Goal: Communication & Community: Answer question/provide support

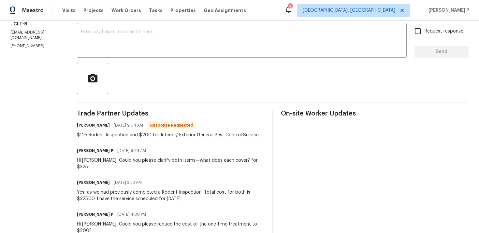
scroll to position [77, 0]
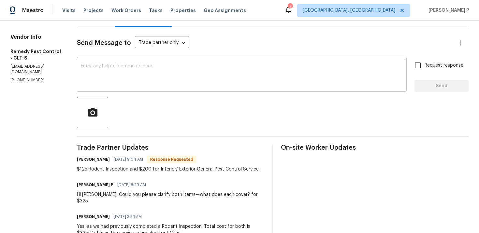
click at [169, 65] on textarea at bounding box center [242, 75] width 322 height 23
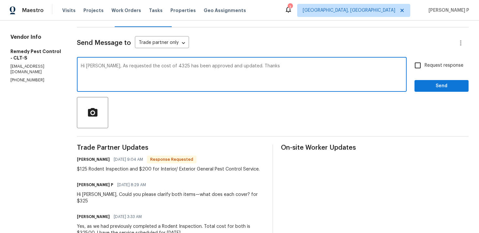
click at [154, 65] on textarea "Hi Brandon, As requested the cost of 4325 has been approved and updated. Thanks" at bounding box center [242, 75] width 322 height 23
type textarea "Hi Brandon, As requested the cost of $325 has been approved and updated. Thanks"
click at [422, 66] on input "Request response" at bounding box center [418, 66] width 14 height 14
checkbox input "true"
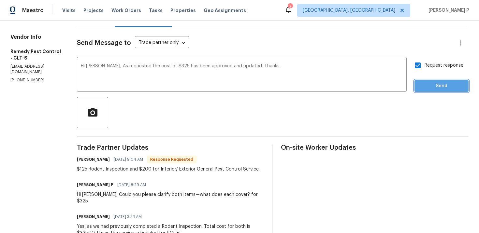
click at [432, 89] on span "Send" at bounding box center [441, 86] width 44 height 8
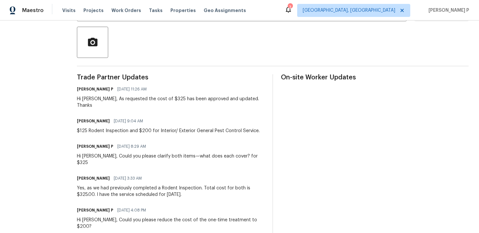
scroll to position [148, 0]
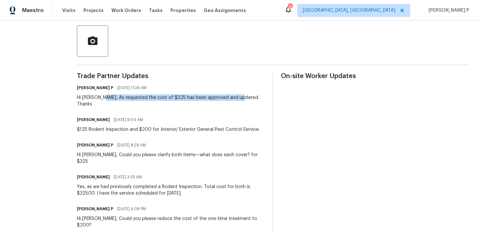
drag, startPoint x: 94, startPoint y: 98, endPoint x: 229, endPoint y: 95, distance: 135.2
click at [229, 95] on div "Hi Brandon, As requested the cost of $325 has been approved and updated. Thanks" at bounding box center [171, 100] width 188 height 13
click at [228, 95] on div "Hi Brandon, As requested the cost of $325 has been approved and updated. Thanks" at bounding box center [171, 100] width 188 height 13
drag, startPoint x: 78, startPoint y: 180, endPoint x: 161, endPoint y: 179, distance: 82.4
click at [161, 184] on div "Yes, as we had previously completed a Rodent Inspection. Total cost for both is…" at bounding box center [171, 190] width 188 height 13
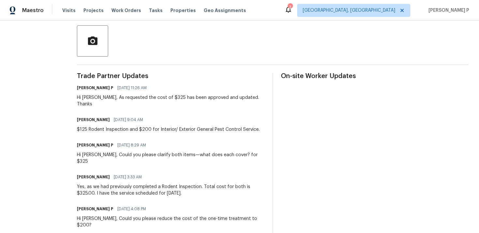
copy div "the service scheduled for October 8th"
drag, startPoint x: 94, startPoint y: 98, endPoint x: 230, endPoint y: 97, distance: 135.1
click at [230, 97] on div "Hi Brandon, As requested the cost of $325 has been approved and updated. Thanks" at bounding box center [171, 100] width 188 height 13
copy div "As requested the cost of $325 has been approved and updated."
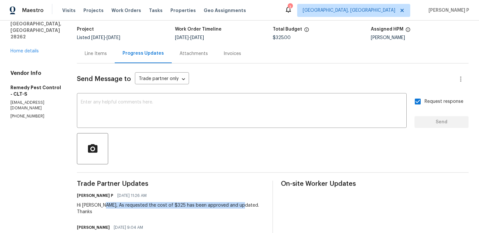
scroll to position [31, 0]
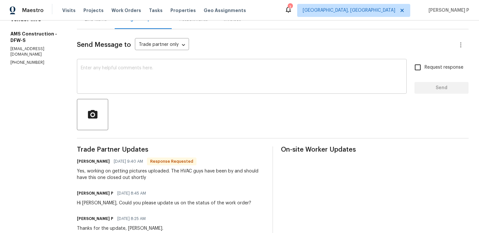
scroll to position [74, 0]
click at [138, 72] on textarea at bounding box center [242, 77] width 322 height 23
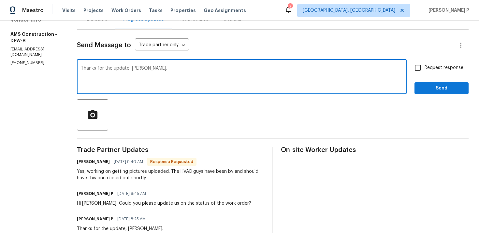
type textarea "Thanks for the update, Michael."
click at [429, 87] on span "Send" at bounding box center [441, 88] width 44 height 8
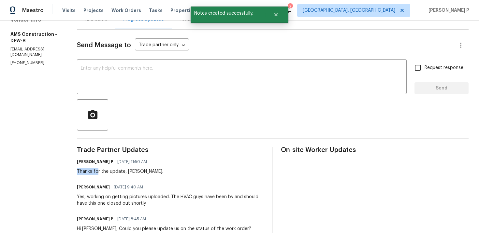
drag, startPoint x: 74, startPoint y: 171, endPoint x: 93, endPoint y: 171, distance: 19.5
click at [85, 185] on h6 "Michael Kimbrell" at bounding box center [93, 187] width 33 height 7
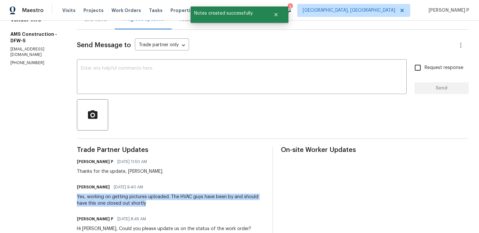
drag, startPoint x: 74, startPoint y: 196, endPoint x: 144, endPoint y: 203, distance: 70.0
click at [144, 203] on div "Yes, working on getting pictures uploaded. The HVAC guys have been by and shoul…" at bounding box center [171, 200] width 188 height 13
copy div "Yes, working on getting pictures uploaded. The HVAC guys have been by and shoul…"
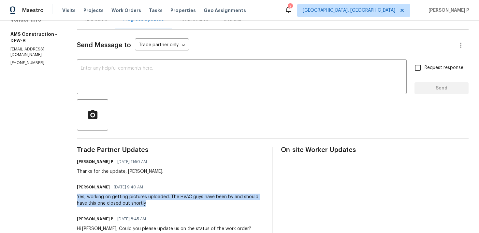
scroll to position [0, 0]
